Goal: Transaction & Acquisition: Purchase product/service

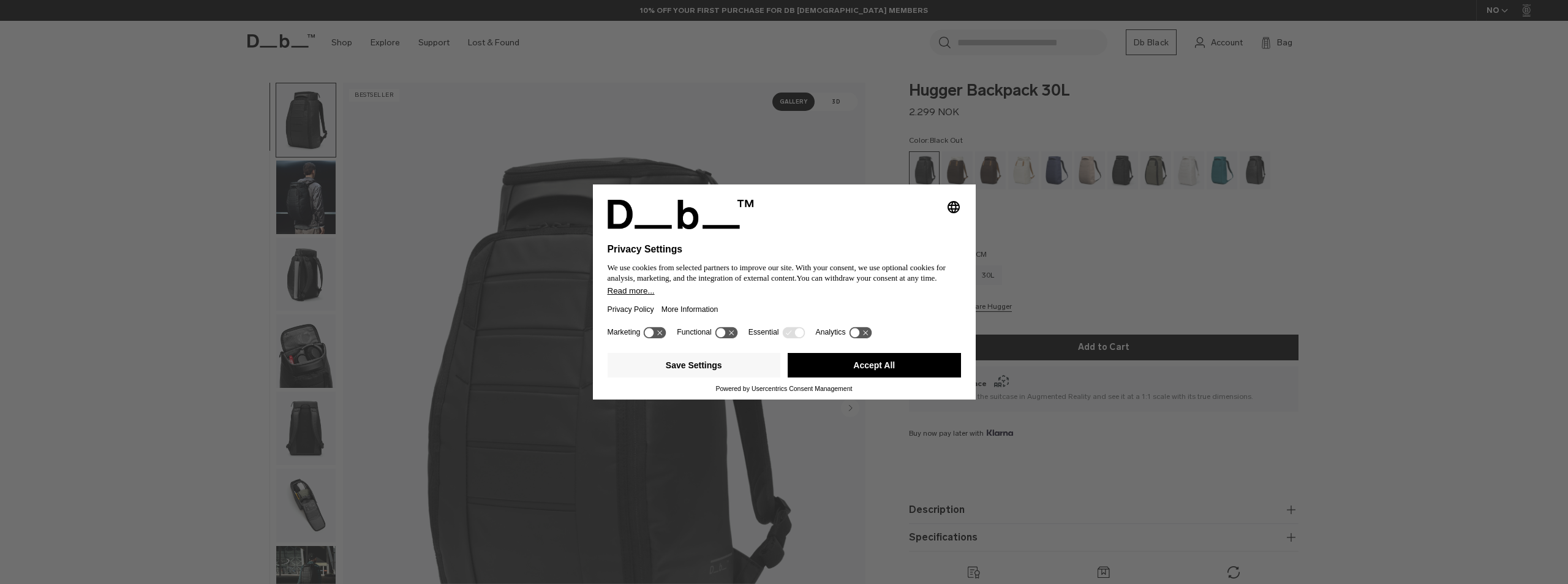
click at [866, 366] on button "Accept All" at bounding box center [874, 365] width 174 height 24
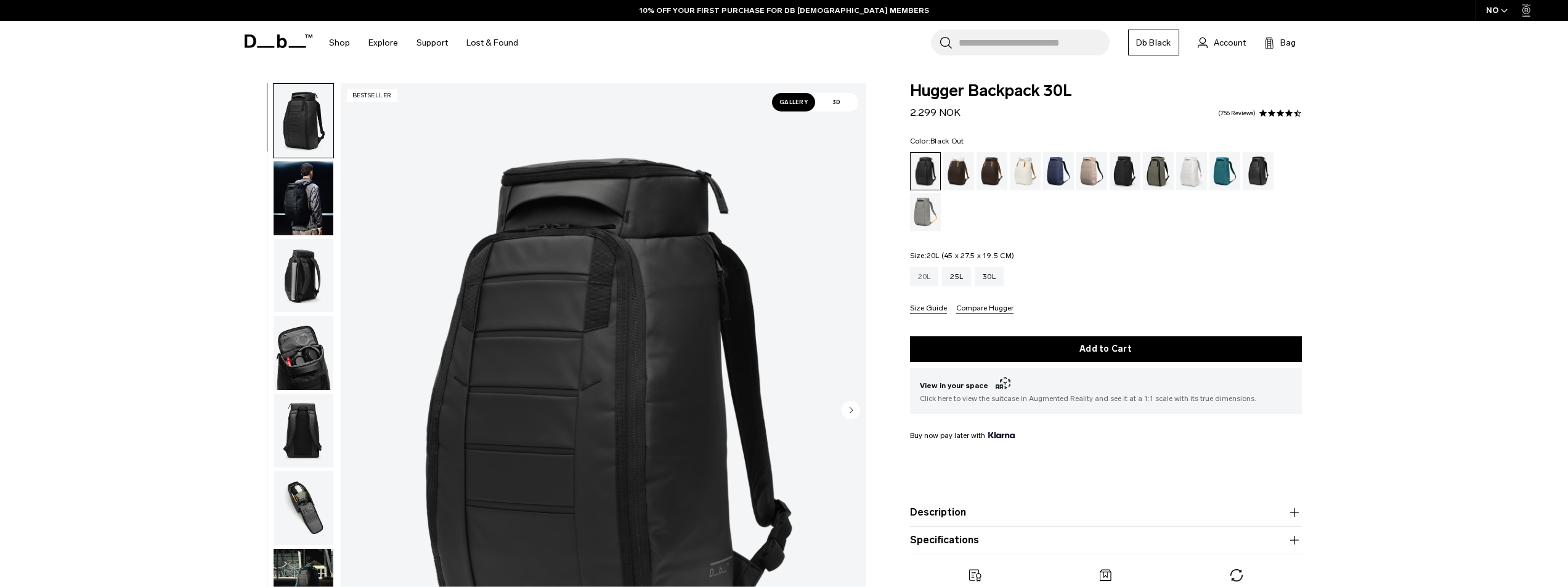
click at [924, 278] on div "20L" at bounding box center [924, 276] width 29 height 20
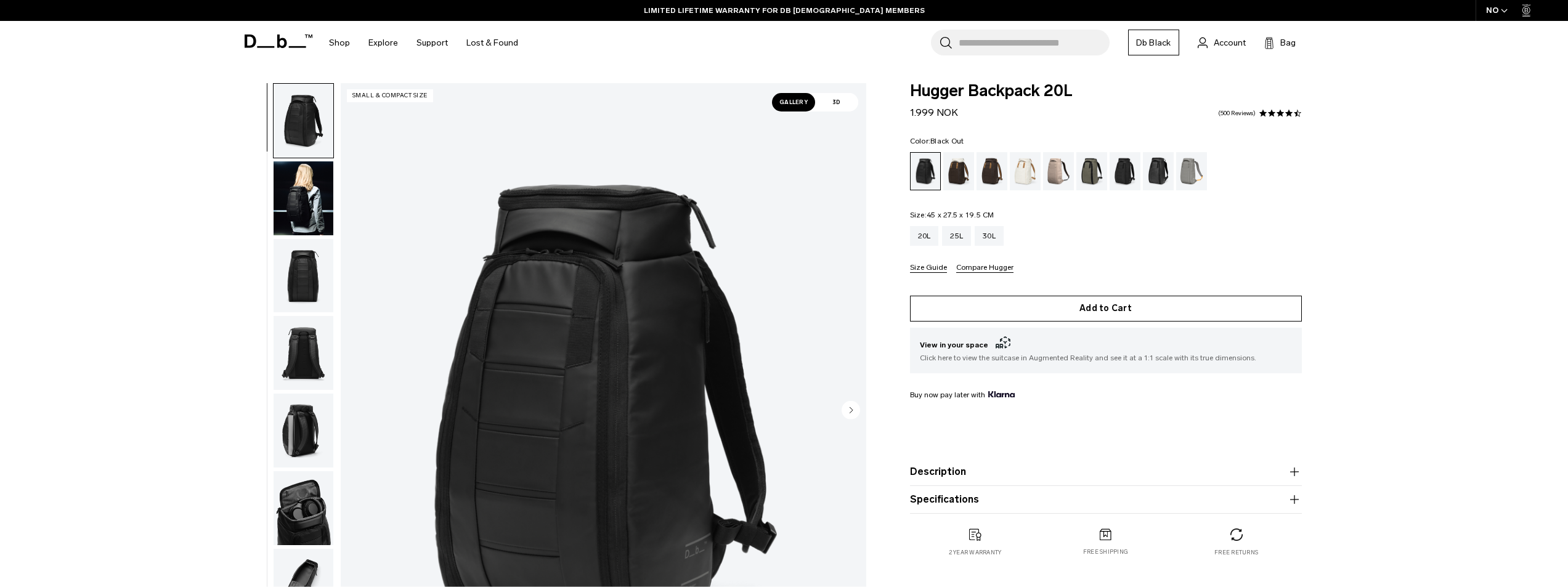
click at [1127, 309] on button "Add to Cart" at bounding box center [1106, 309] width 392 height 26
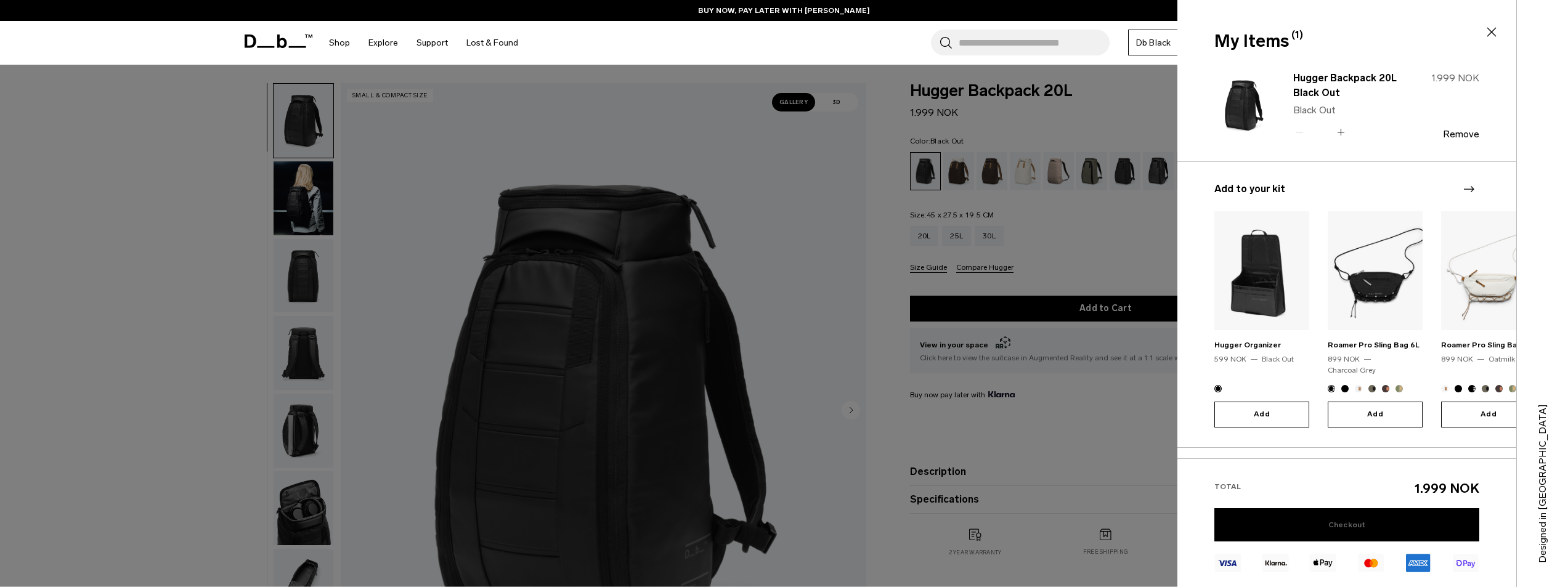
click at [1329, 520] on link "Checkout" at bounding box center [1347, 525] width 265 height 33
